Goal: Transaction & Acquisition: Purchase product/service

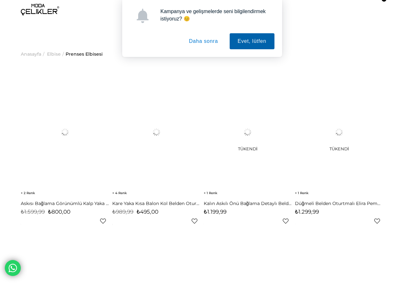
click at [249, 46] on button "Evet, lütfen" at bounding box center [251, 41] width 45 height 16
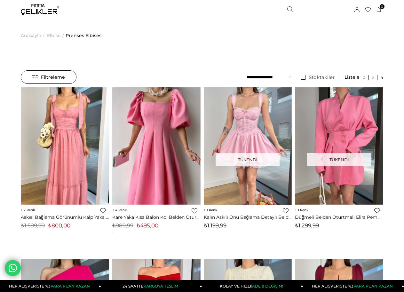
click at [85, 35] on span "Prenses Elbisesi" at bounding box center [84, 35] width 37 height 33
click at [55, 77] on span "Filtreleme" at bounding box center [48, 77] width 33 height 13
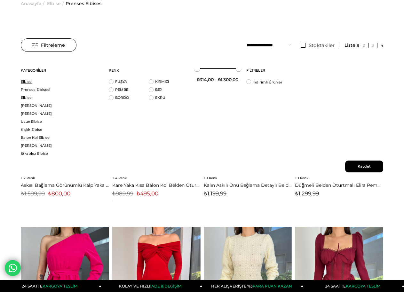
click at [26, 81] on link "Elbise" at bounding box center [61, 81] width 80 height 5
click at [25, 84] on link "Elbise" at bounding box center [61, 81] width 80 height 5
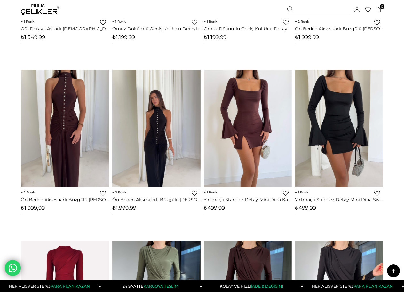
scroll to position [2313, 0]
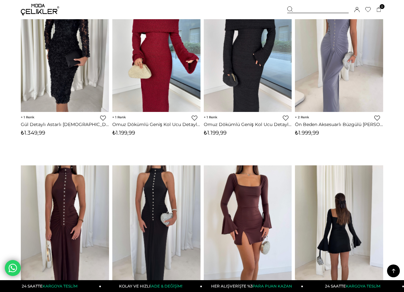
click at [397, 267] on icon at bounding box center [393, 271] width 8 height 8
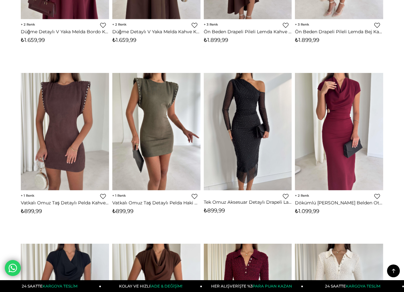
scroll to position [0, 0]
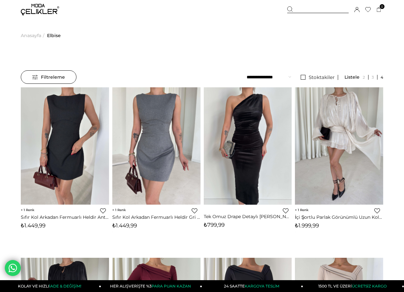
click at [48, 78] on span "Filtreleme" at bounding box center [48, 77] width 33 height 13
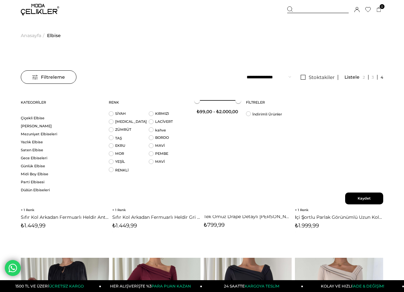
scroll to position [352, 0]
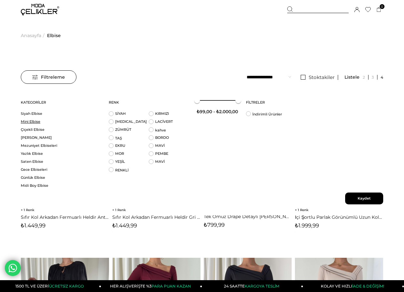
click at [33, 120] on link "Mini Elbise" at bounding box center [61, 121] width 80 height 5
